Goal: Task Accomplishment & Management: Manage account settings

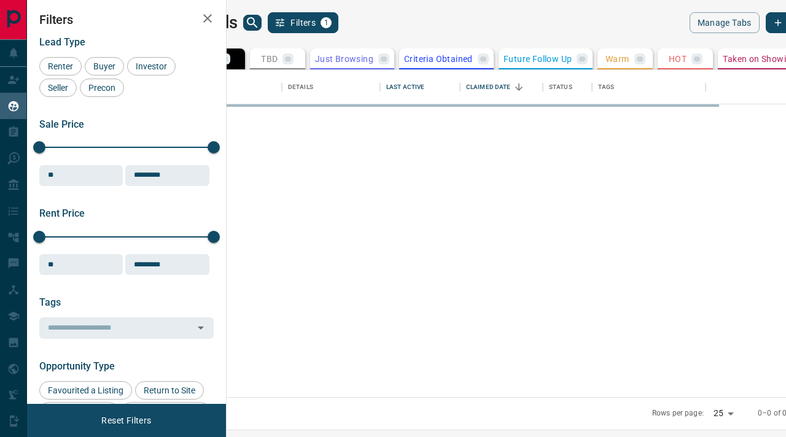
scroll to position [327, 554]
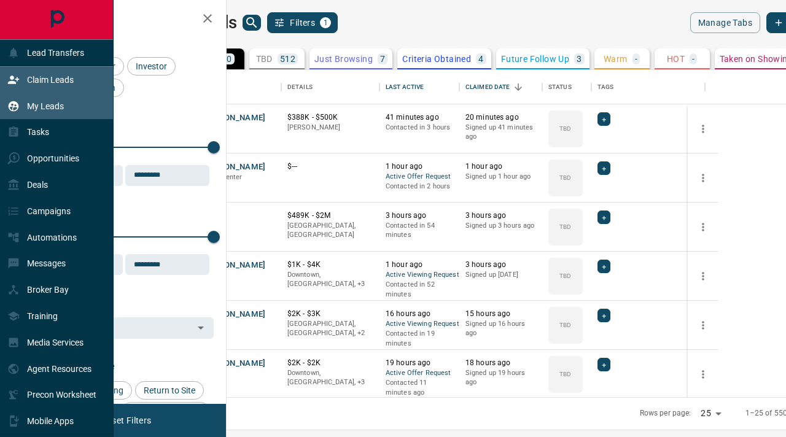
click at [40, 78] on p "Claim Leads" at bounding box center [50, 80] width 47 height 10
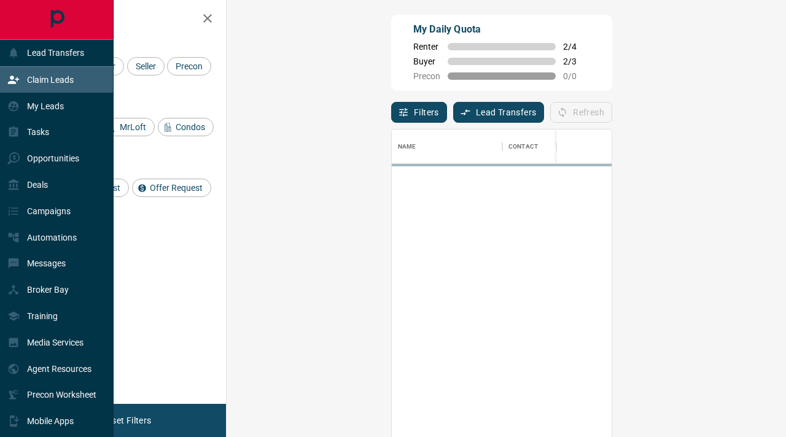
scroll to position [330, 533]
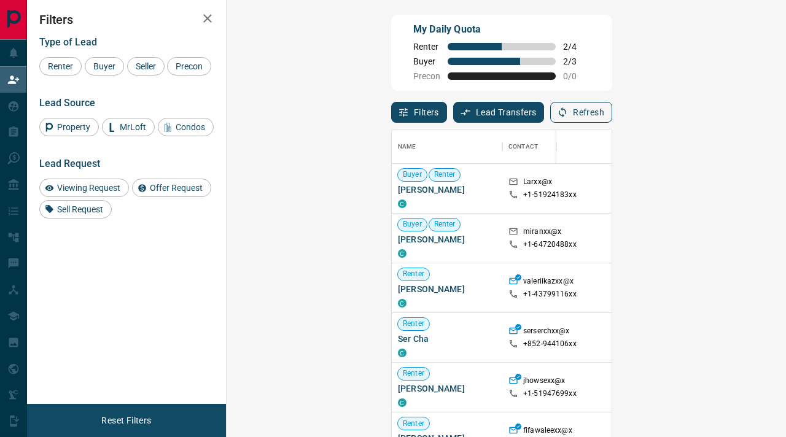
click at [566, 113] on icon "button" at bounding box center [562, 112] width 7 height 10
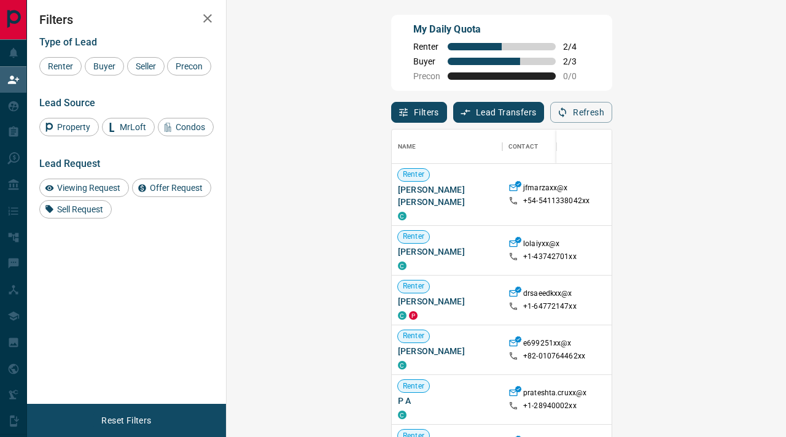
click at [566, 113] on icon "button" at bounding box center [562, 112] width 7 height 10
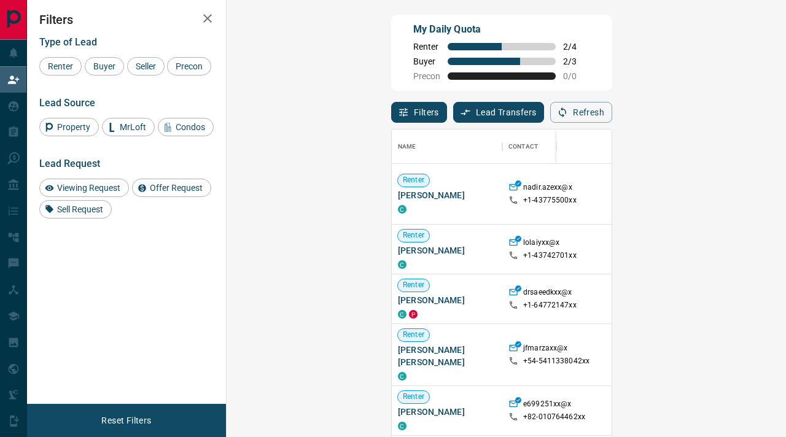
click at [211, 20] on icon "button" at bounding box center [207, 18] width 15 height 15
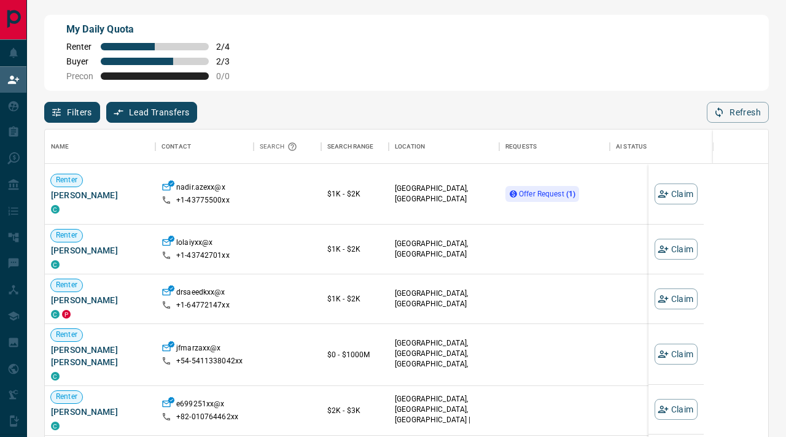
scroll to position [330, 724]
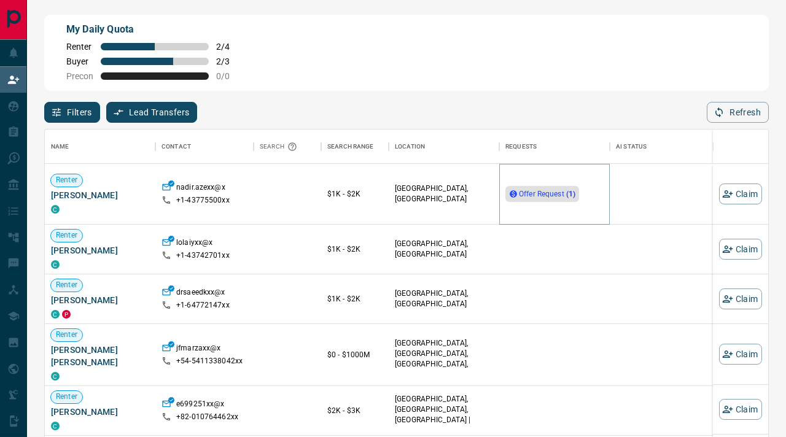
click at [563, 195] on span "Offer Request ( 1 )" at bounding box center [547, 194] width 57 height 9
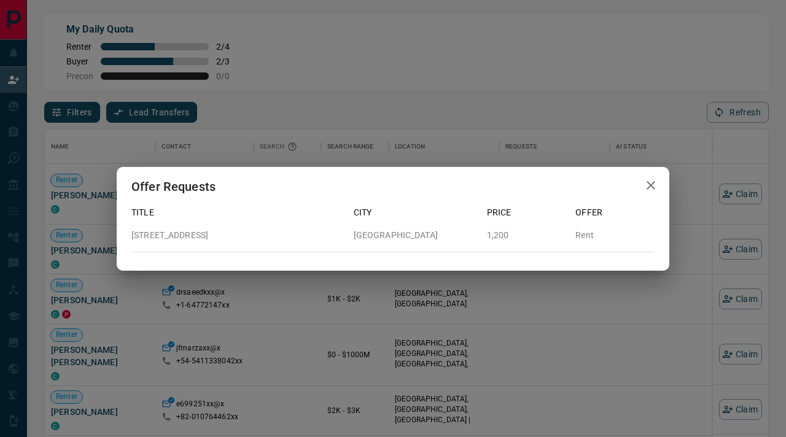
click at [652, 186] on icon "button" at bounding box center [651, 185] width 15 height 15
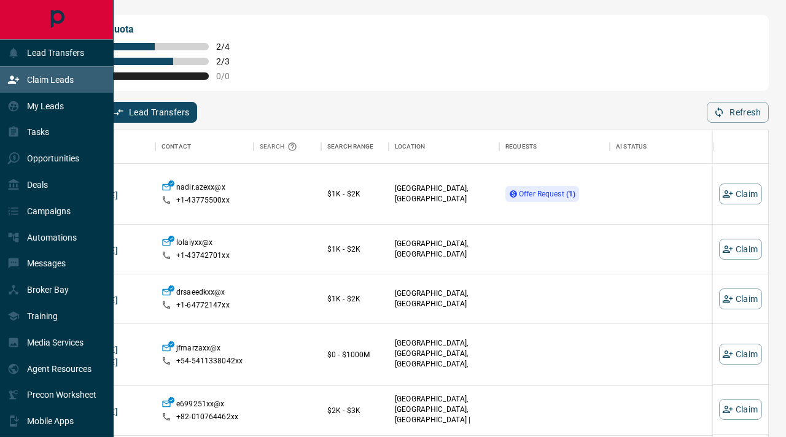
click at [34, 81] on p "Claim Leads" at bounding box center [50, 80] width 47 height 10
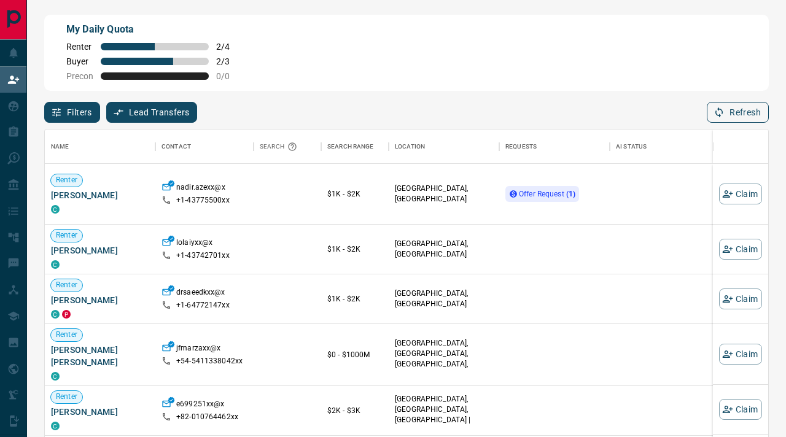
click at [725, 118] on button "Refresh" at bounding box center [738, 112] width 62 height 21
